Goal: Task Accomplishment & Management: Manage account settings

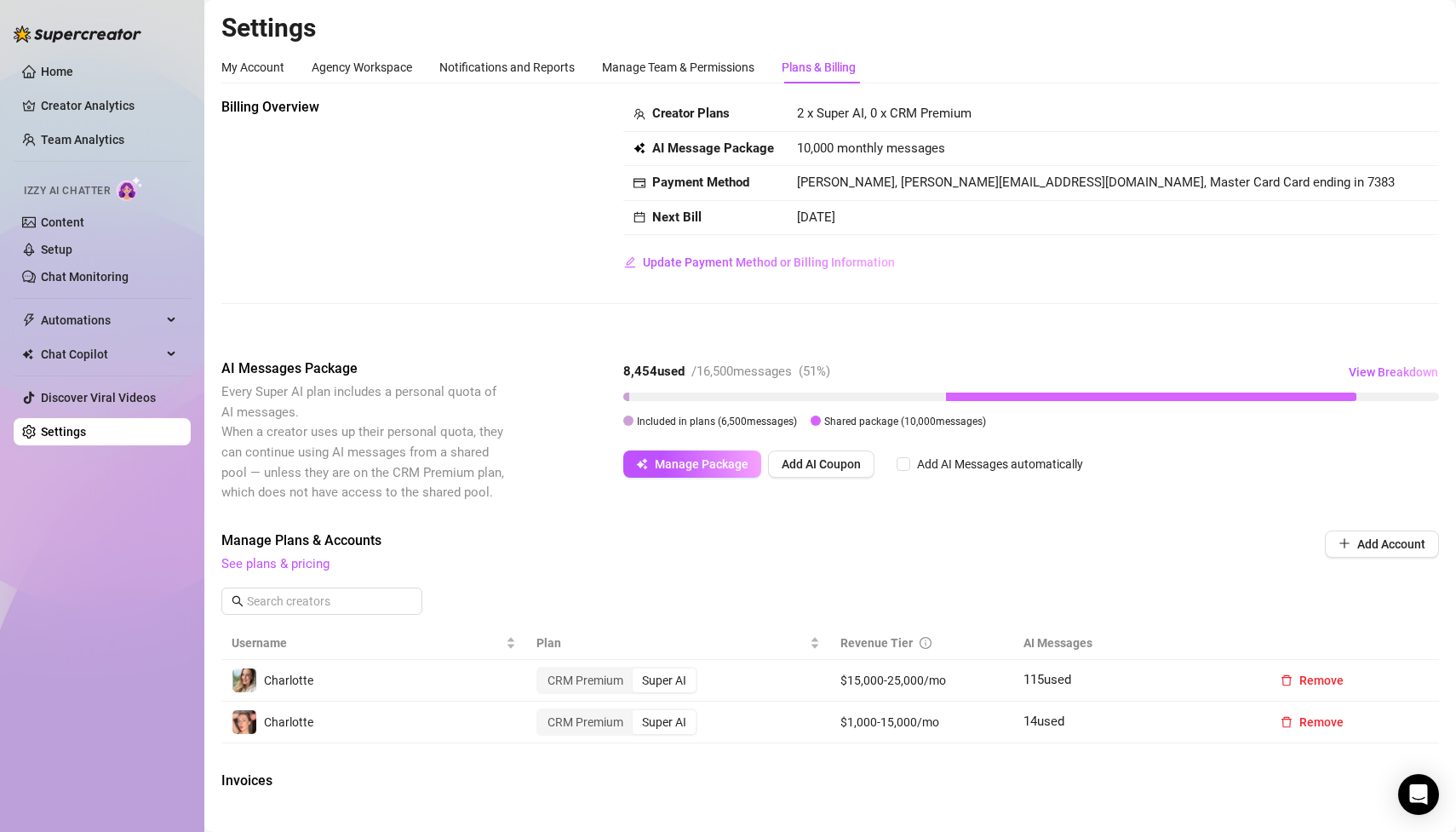
drag, startPoint x: 743, startPoint y: 398, endPoint x: 724, endPoint y: 391, distance: 20.2
click at [724, 392] on div at bounding box center [784, 396] width 321 height 8
drag, startPoint x: 683, startPoint y: 378, endPoint x: 612, endPoint y: 378, distance: 71.0
click at [612, 378] on div "AI Messages Package Every Super AI plan includes a personal quota of AI message…" at bounding box center [830, 431] width 1218 height 144
click at [539, 376] on div "AI Messages Package Every Super AI plan includes a personal quota of AI message…" at bounding box center [830, 431] width 1218 height 144
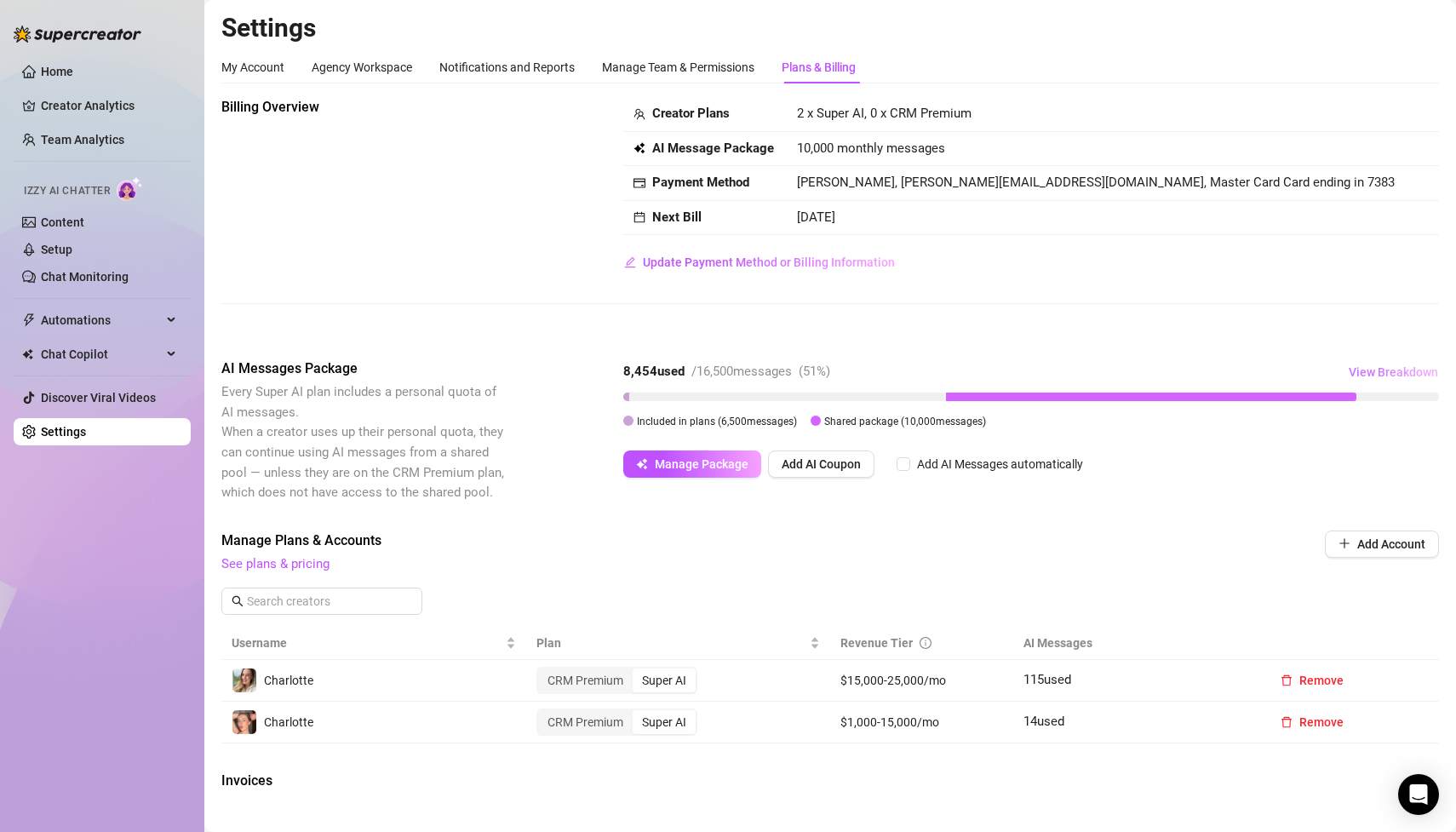
click at [1411, 373] on span "View Breakdown" at bounding box center [1393, 371] width 89 height 14
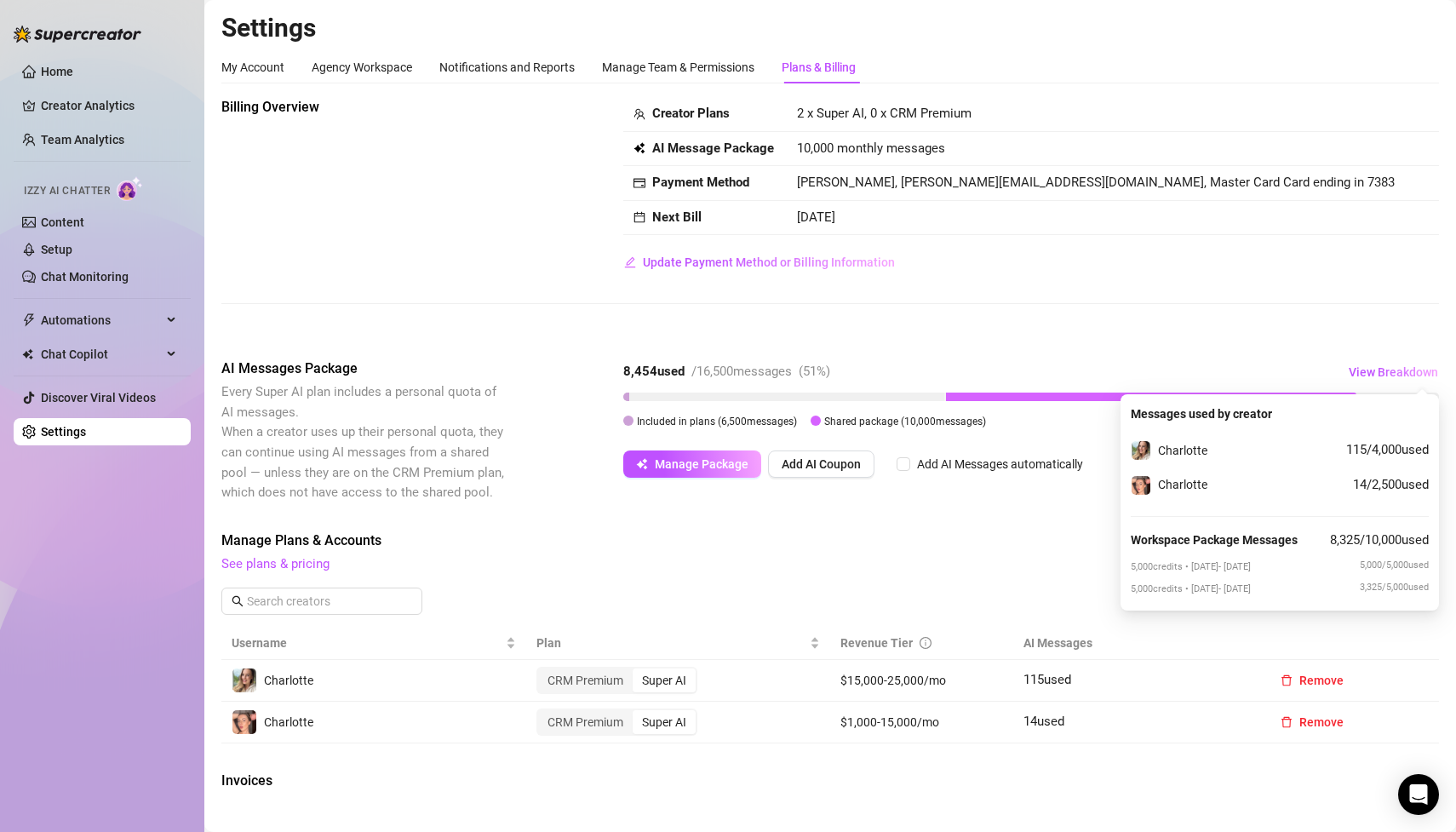
click at [318, 196] on div "Billing Overview Creator Plans 2 x Super AI, 0 x CRM Premium AI Message Package…" at bounding box center [830, 187] width 1218 height 179
